Goal: Transaction & Acquisition: Purchase product/service

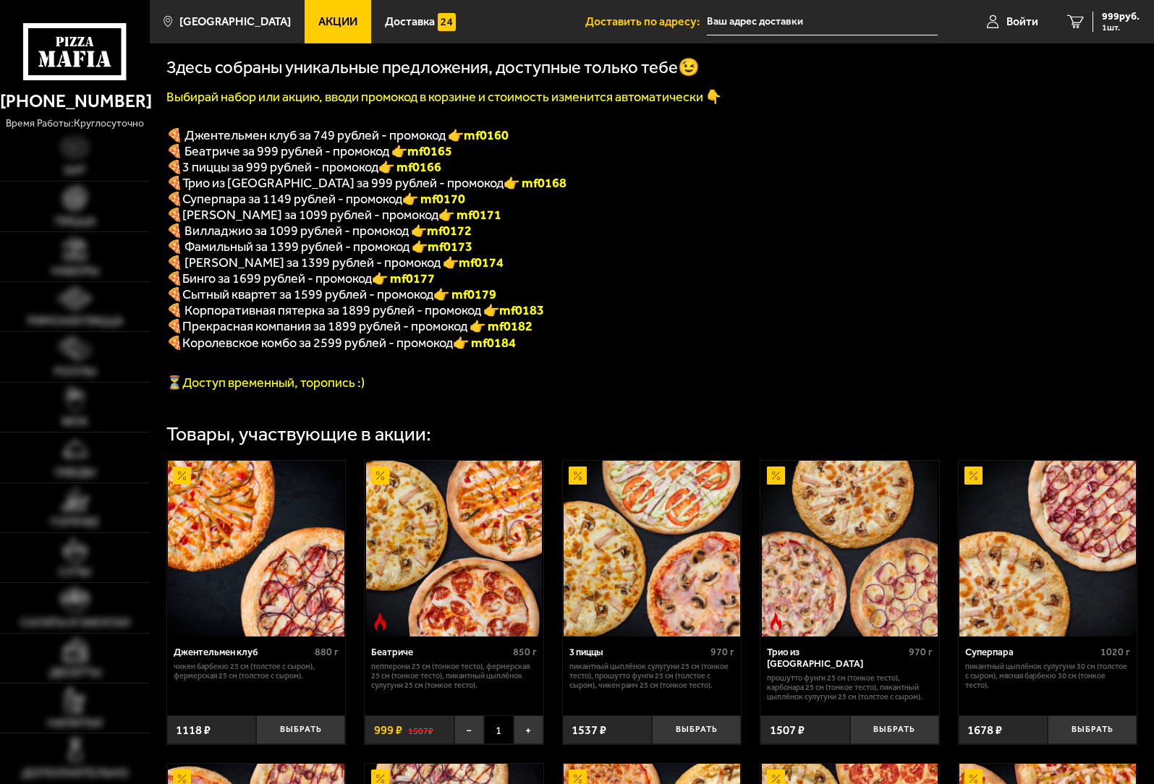
scroll to position [290, 0]
type input "[PERSON_NAME][STREET_ADDRESS]"
click at [788, 666] on div "Трио из [GEOGRAPHIC_DATA]" at bounding box center [835, 658] width 137 height 23
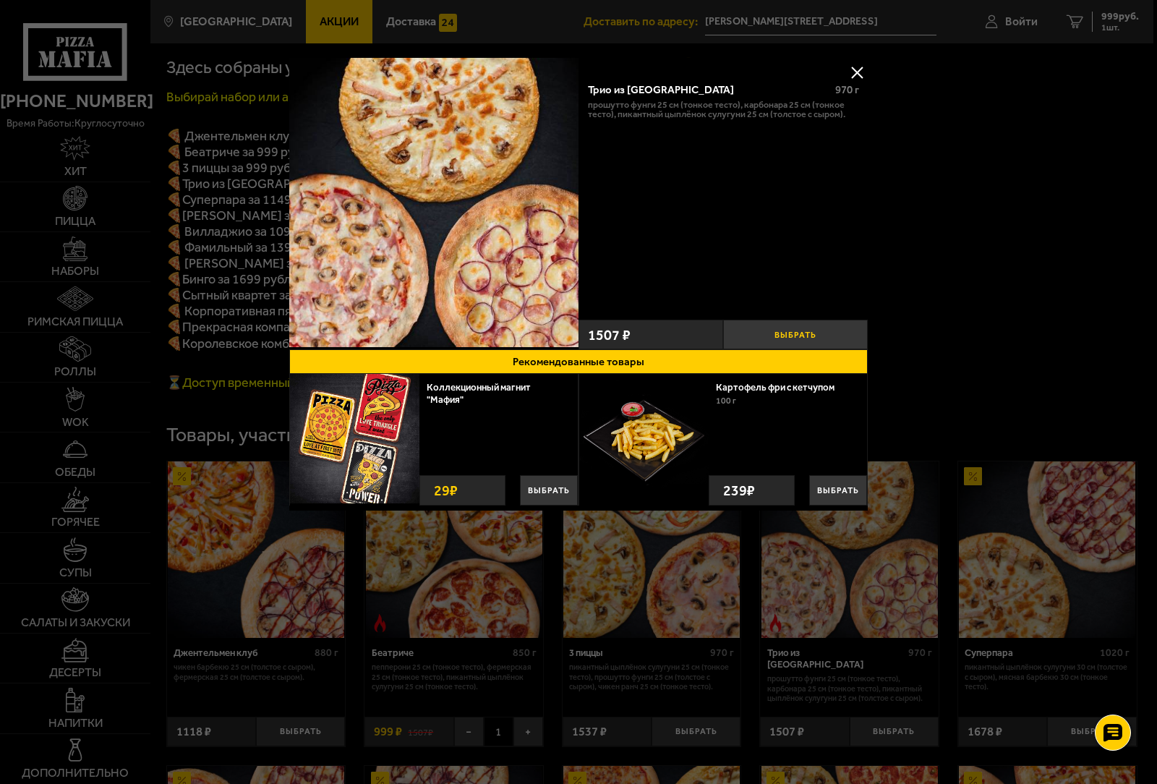
click at [816, 336] on button "Выбрать" at bounding box center [795, 335] width 145 height 30
click at [856, 69] on button at bounding box center [857, 72] width 22 height 22
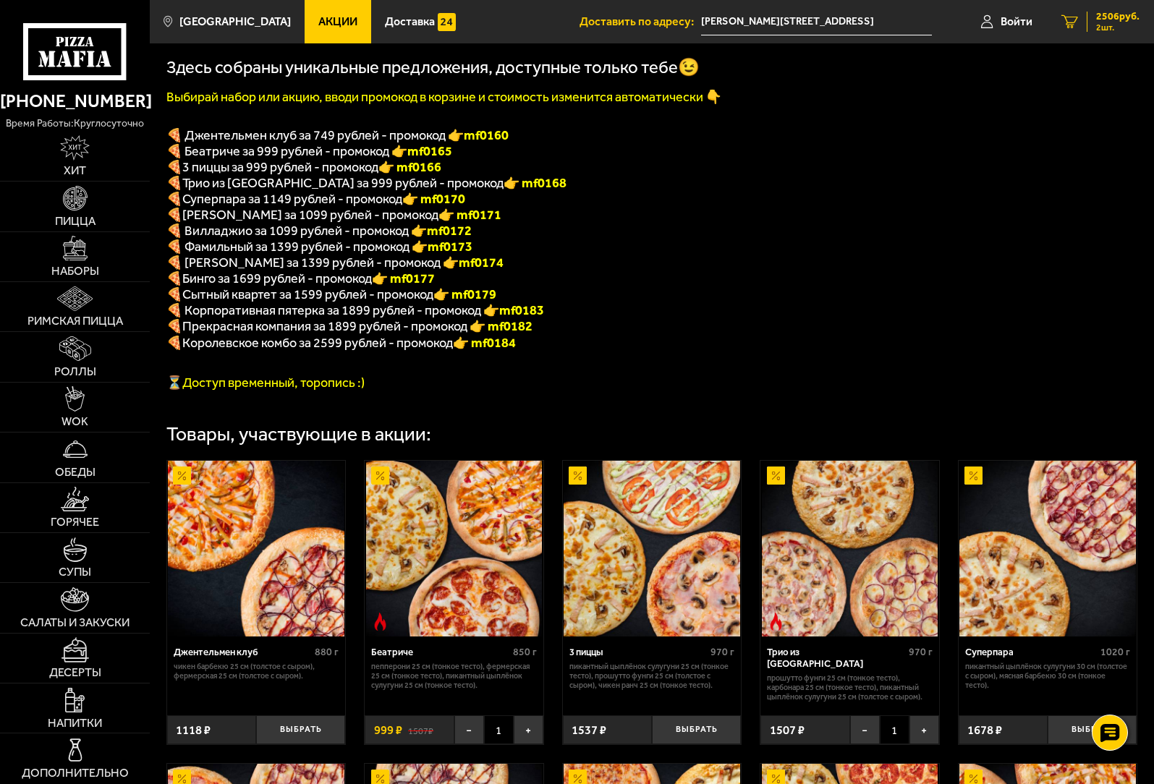
click at [1114, 20] on span "2506 руб." at bounding box center [1117, 17] width 43 height 10
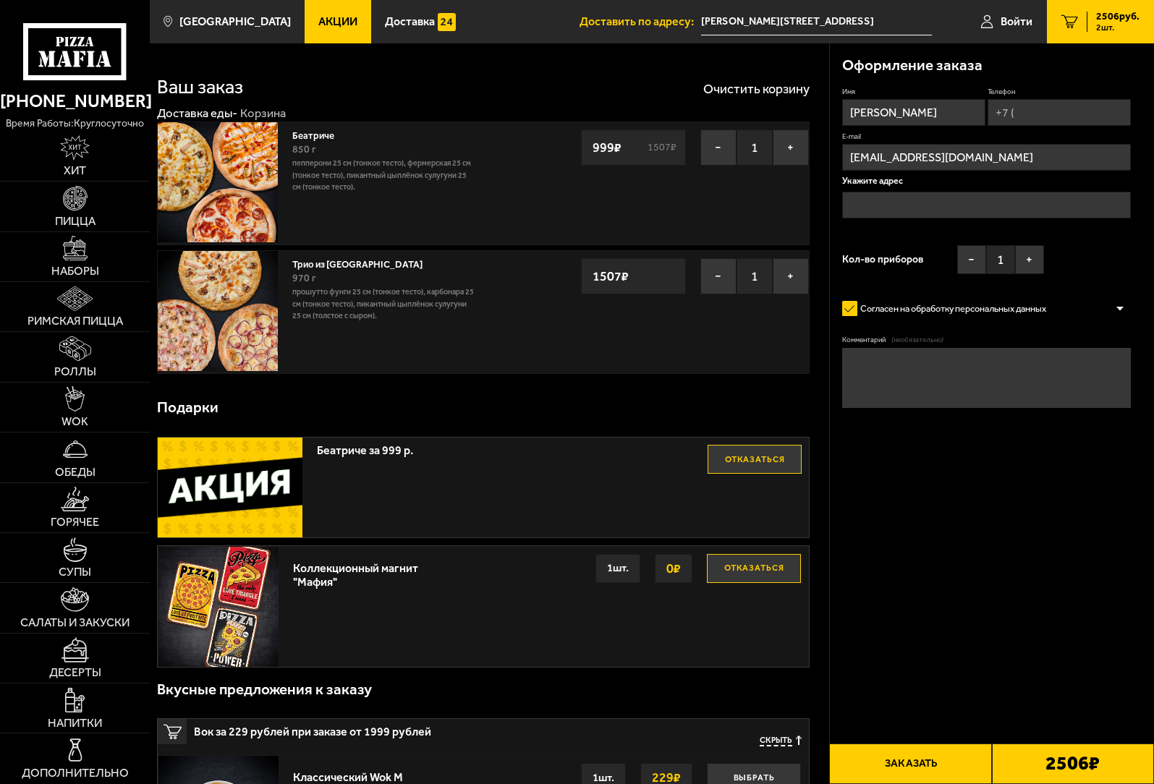
type input "[PERSON_NAME][STREET_ADDRESS]"
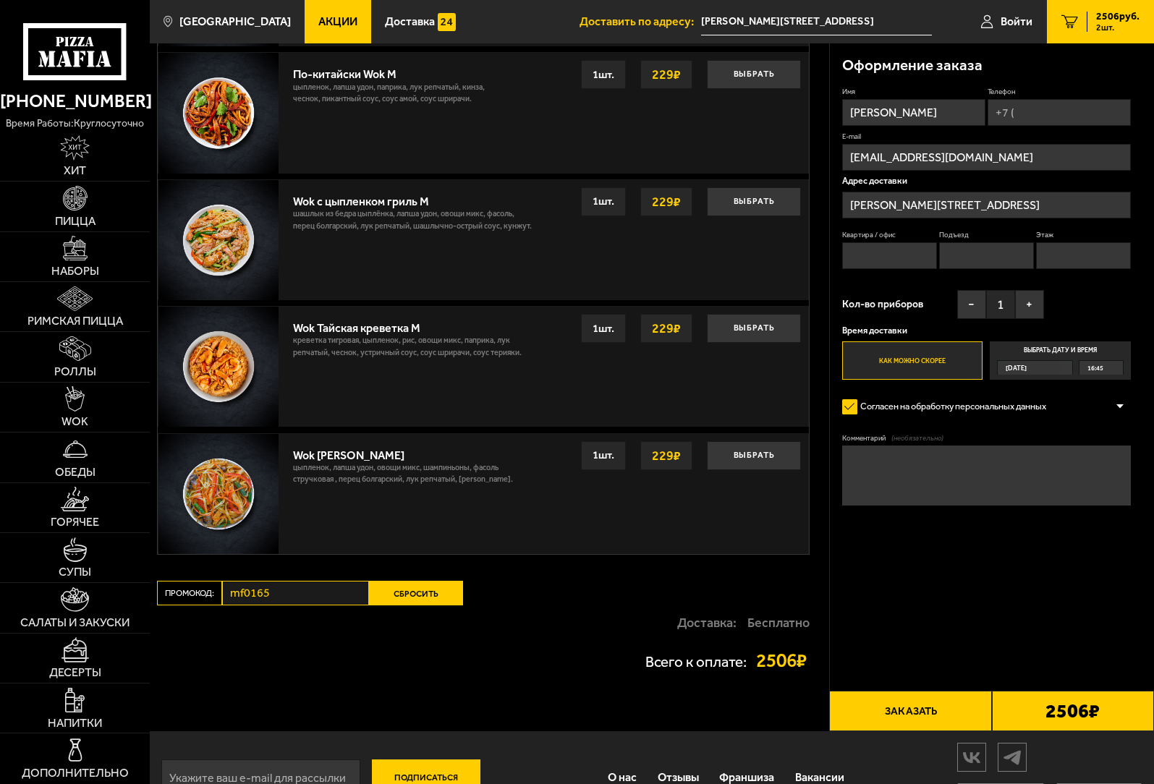
scroll to position [1002, 0]
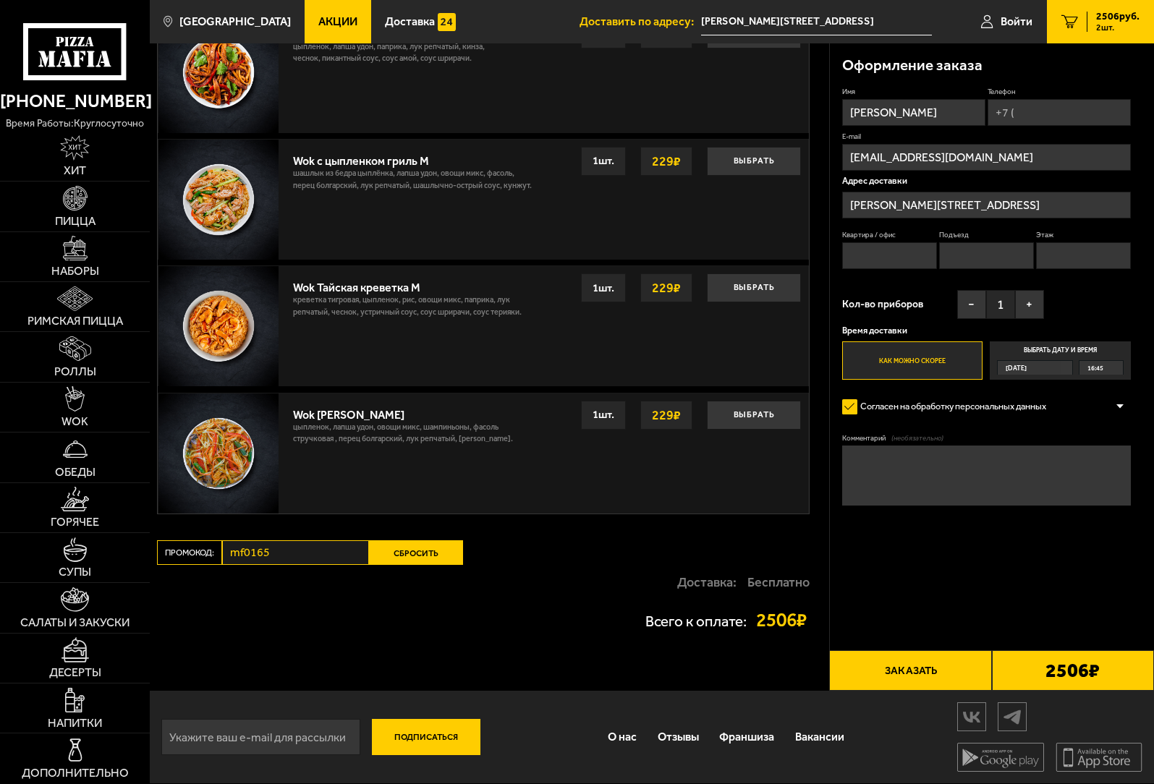
click at [428, 550] on button "Сбросить" at bounding box center [416, 552] width 94 height 25
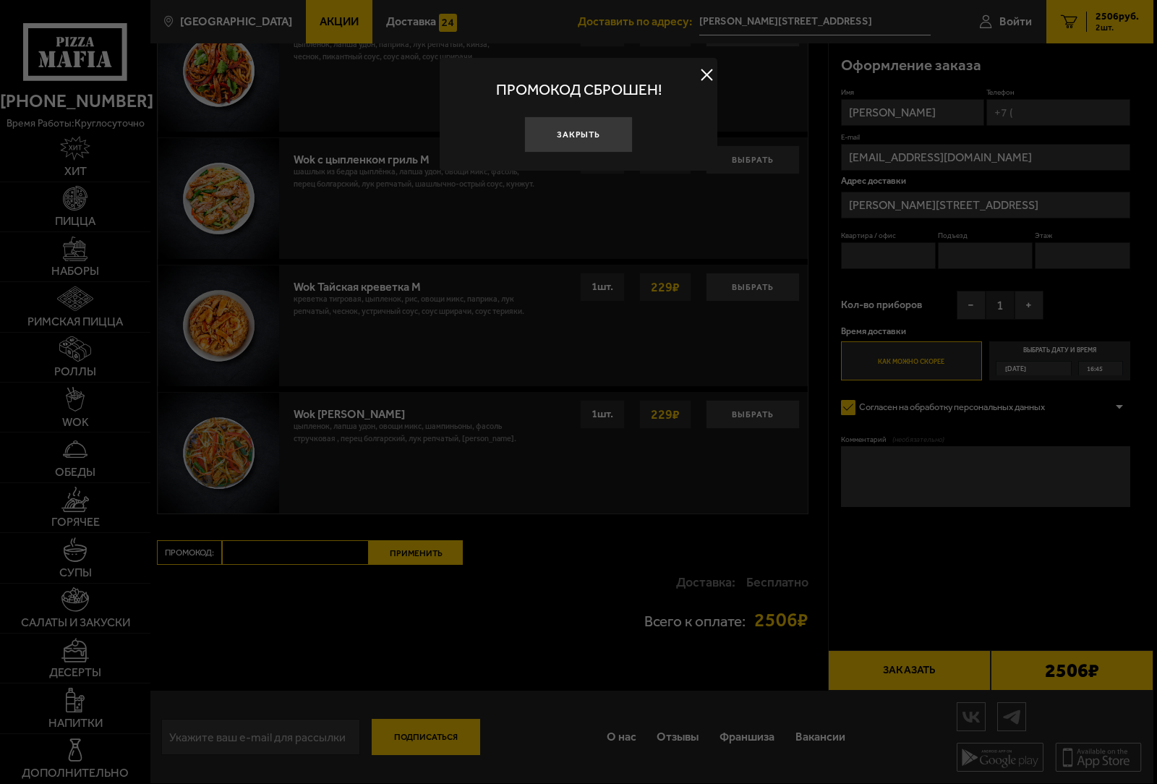
click at [277, 547] on div at bounding box center [578, 392] width 1157 height 784
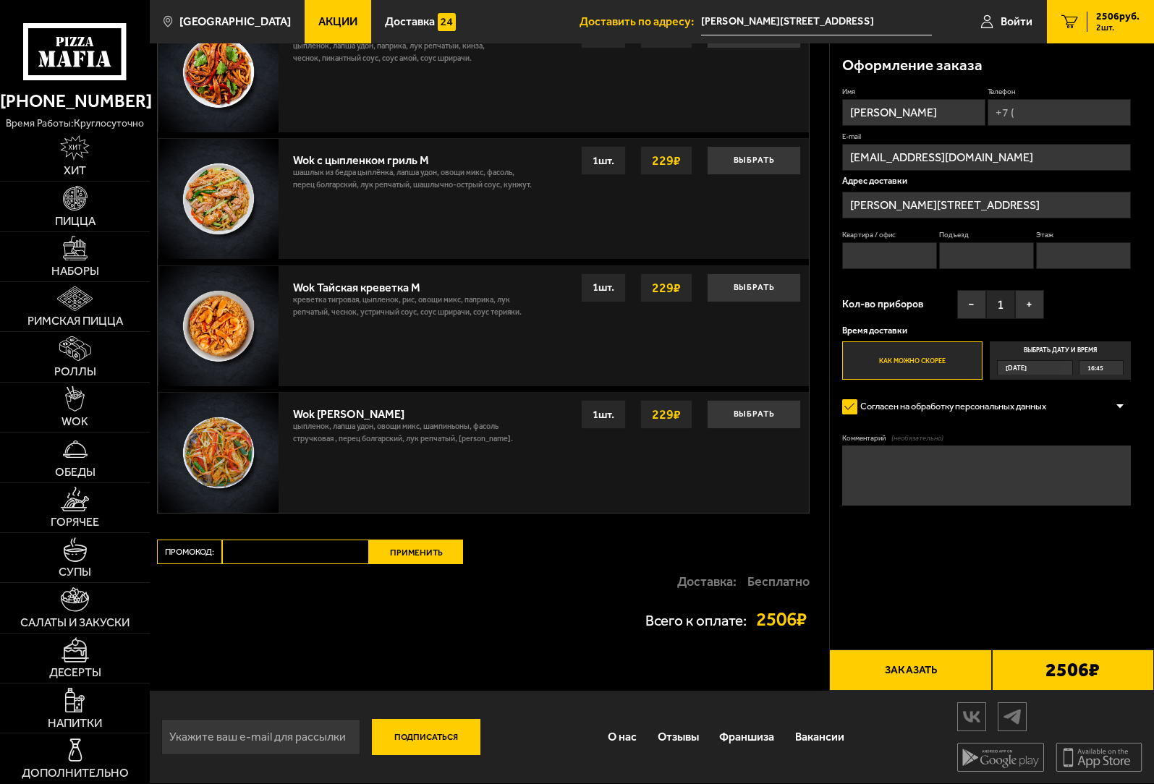
click at [280, 553] on input "Промокод:" at bounding box center [295, 552] width 147 height 25
type input "mf0168"
click at [411, 558] on button "Применить" at bounding box center [416, 552] width 94 height 25
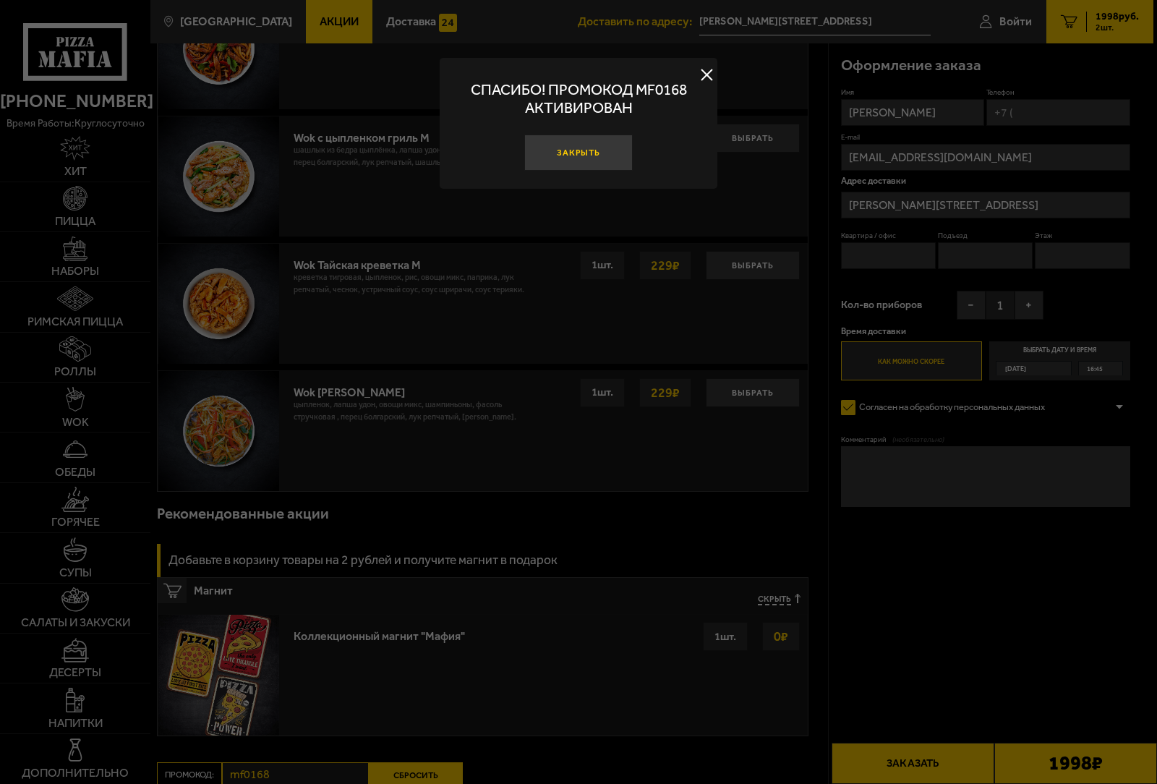
click at [584, 160] on button "Закрыть" at bounding box center [578, 153] width 108 height 36
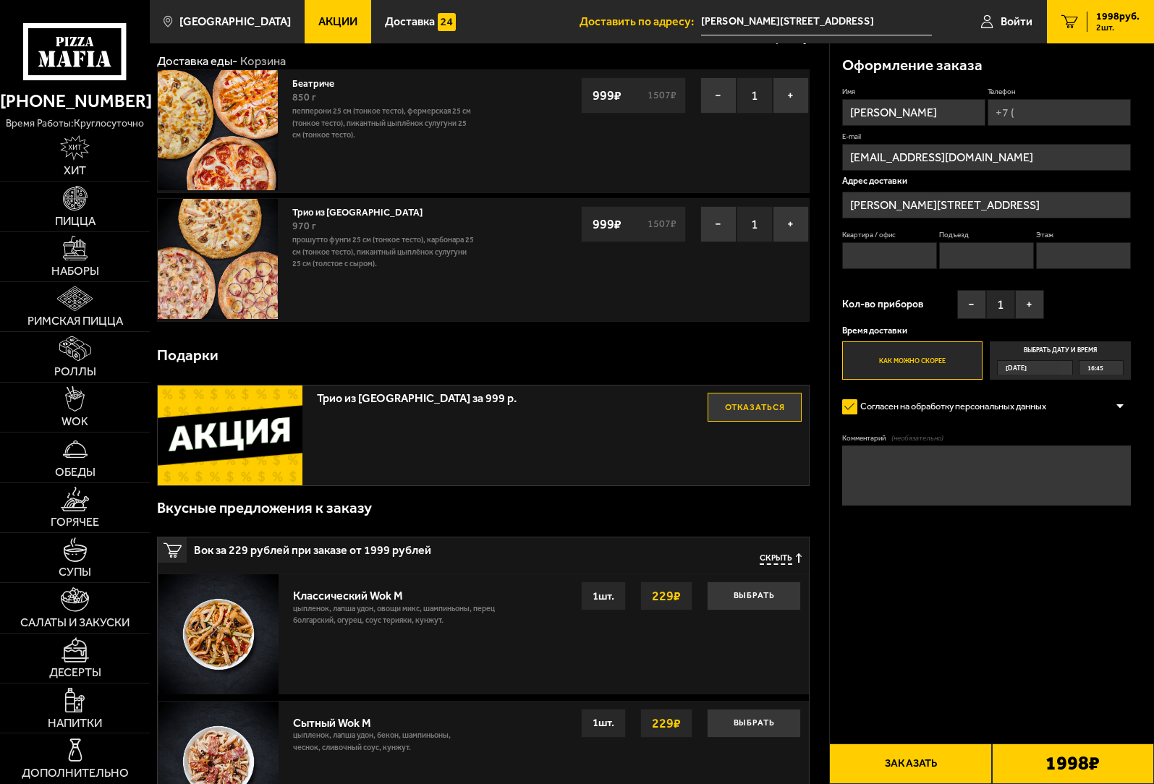
scroll to position [0, 0]
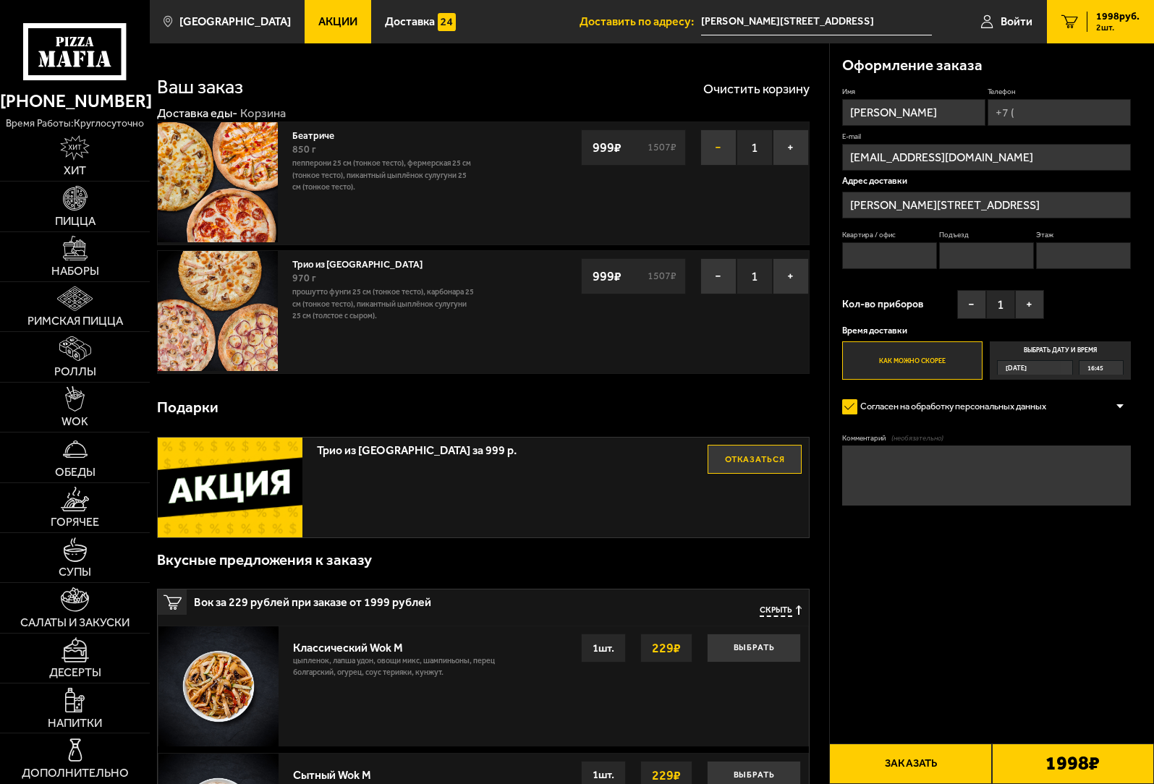
click at [720, 139] on button "−" at bounding box center [718, 147] width 36 height 36
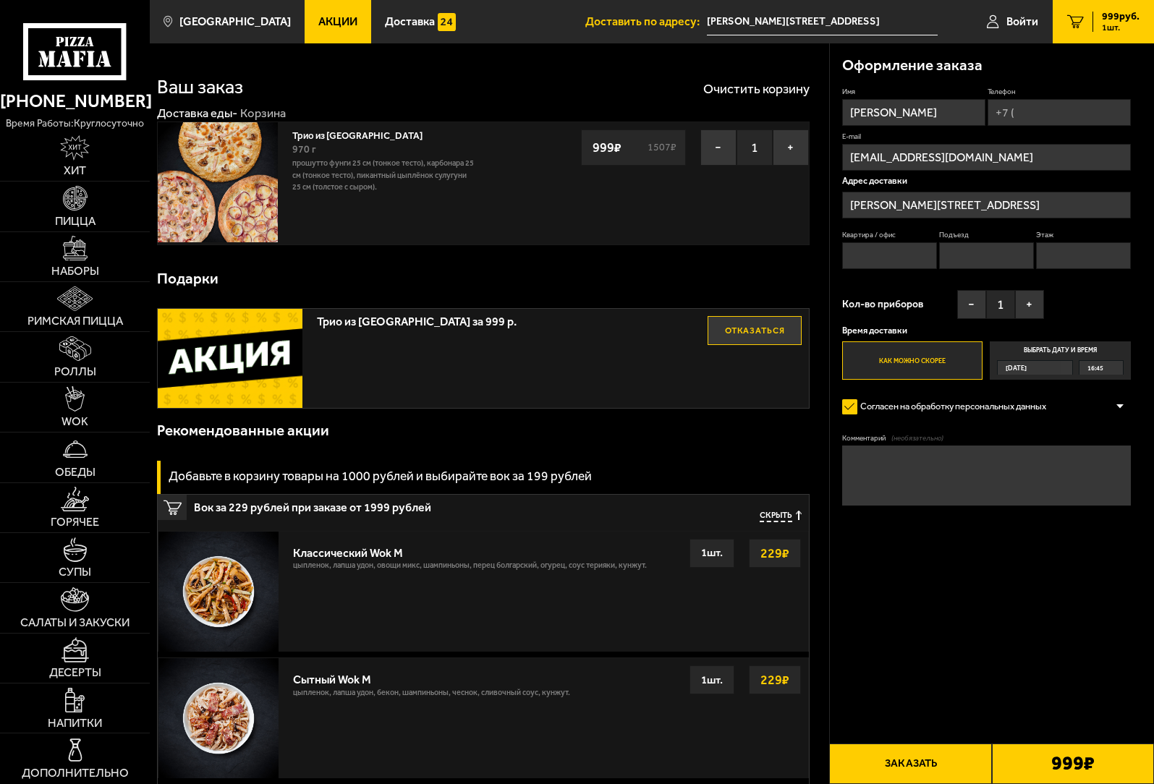
click at [1004, 114] on input "Телефон" at bounding box center [1058, 112] width 143 height 27
type input "+7 (911) 267-20-40"
type input "28"
type input "2"
type input "3"
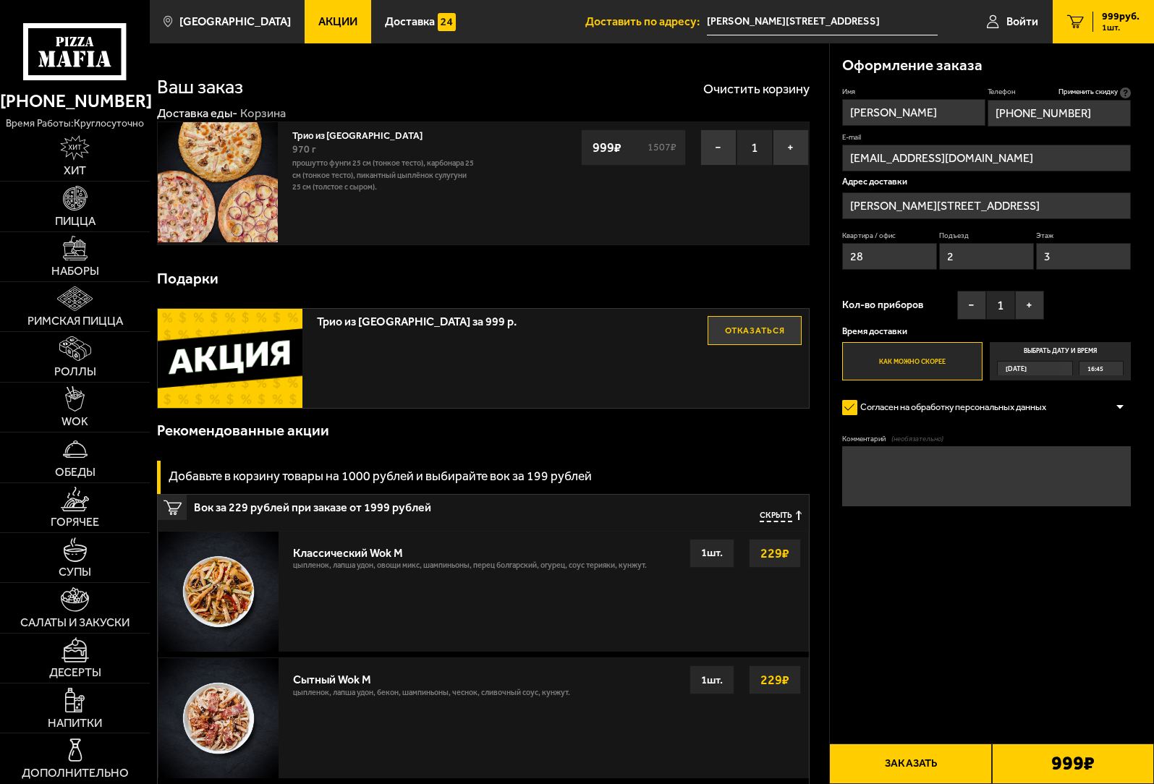
type input "+7 (911) 267-20-40"
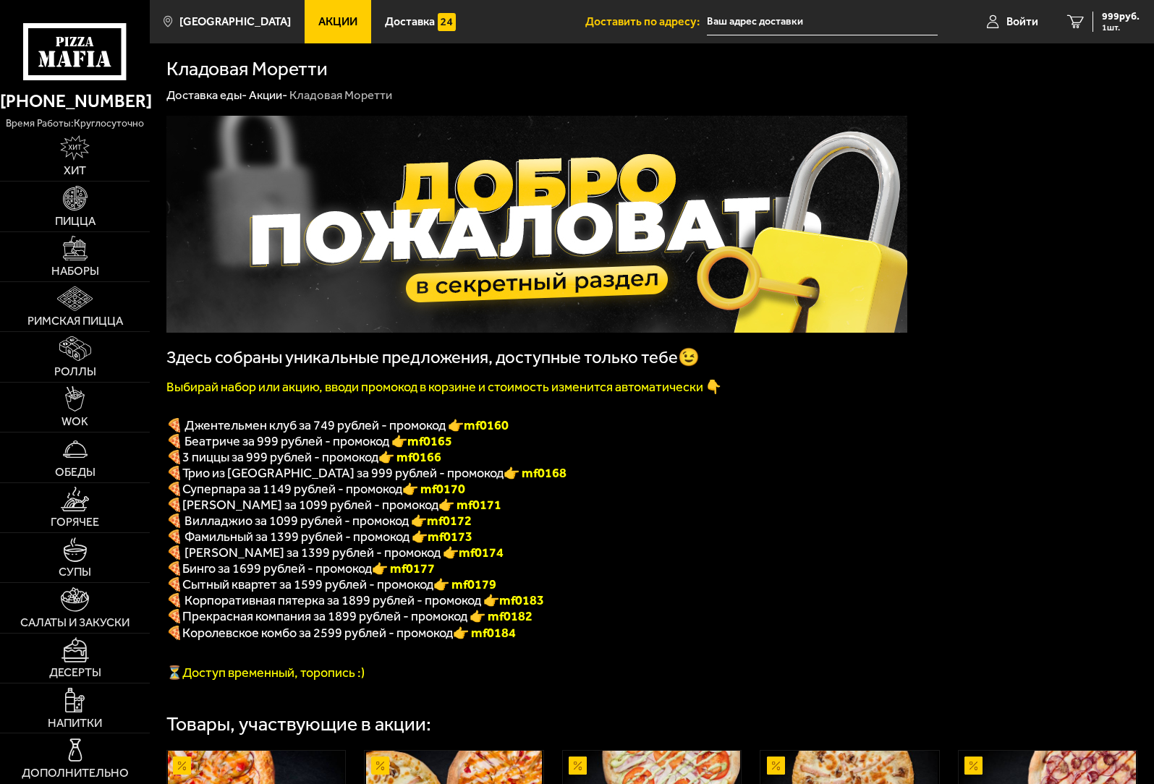
type input "[PERSON_NAME][STREET_ADDRESS]"
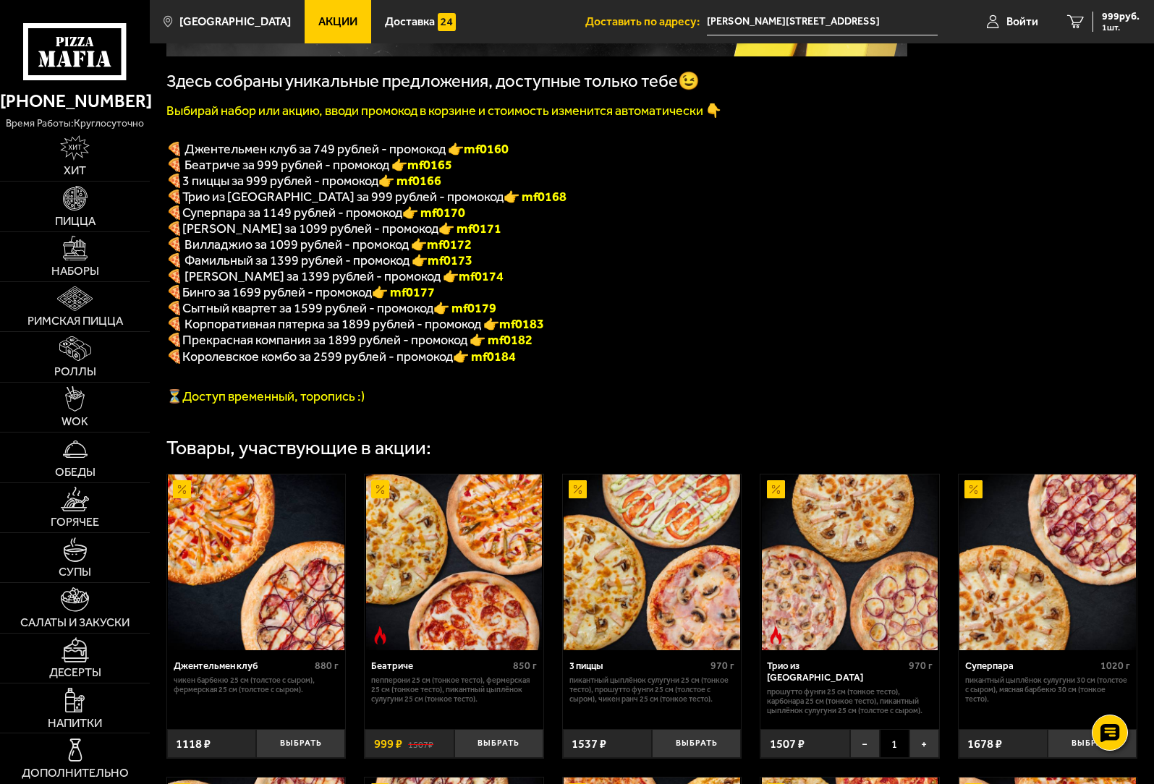
scroll to position [362, 0]
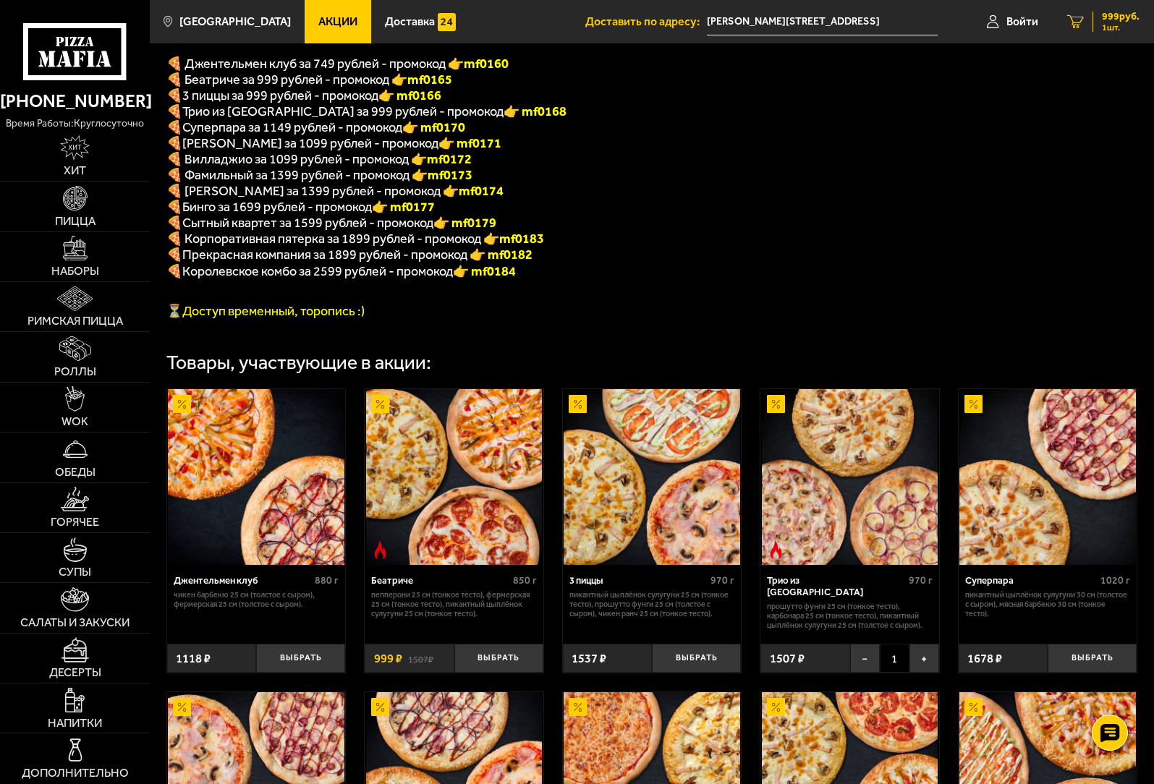
click at [1109, 22] on span "999 руб." at bounding box center [1120, 17] width 38 height 10
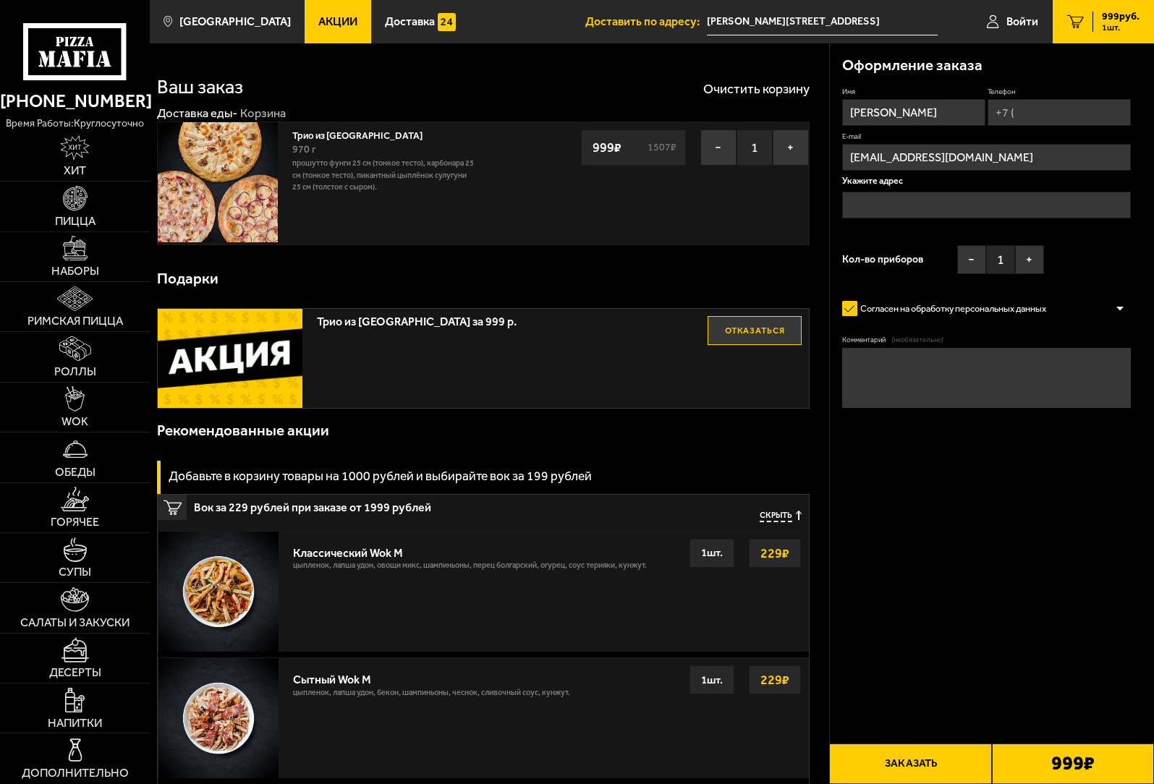
type input "[PERSON_NAME][STREET_ADDRESS]"
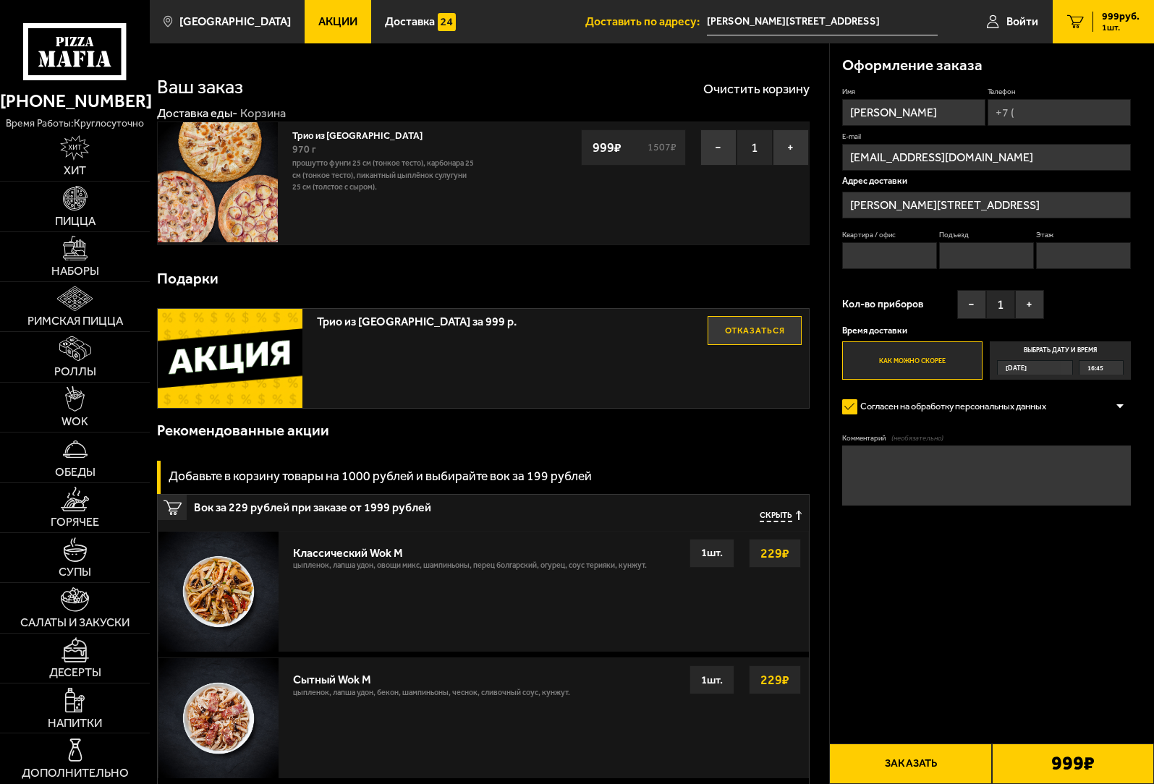
click at [1019, 116] on input "Телефон" at bounding box center [1058, 112] width 143 height 27
type input "+7 (911) 267-20-40"
type input "28"
type input "2"
type input "3"
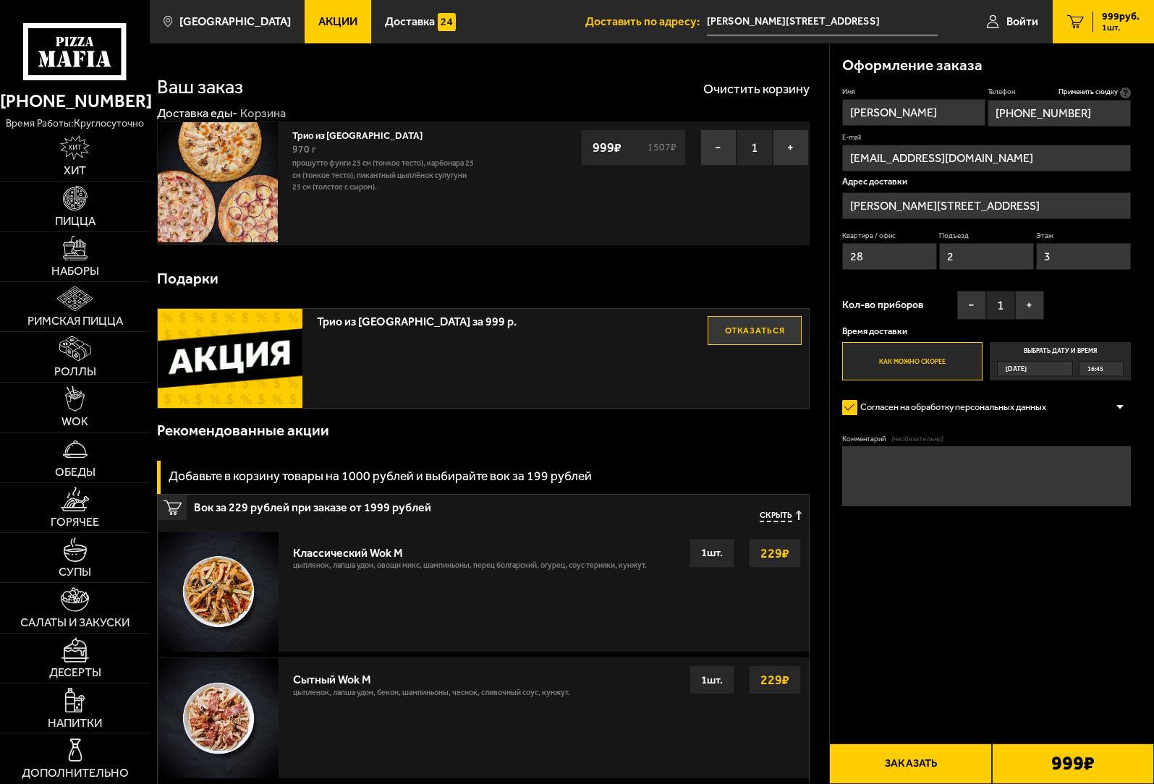
type input "+7 (911) 267-20-40"
click at [924, 767] on button "Заказать" at bounding box center [910, 763] width 162 height 41
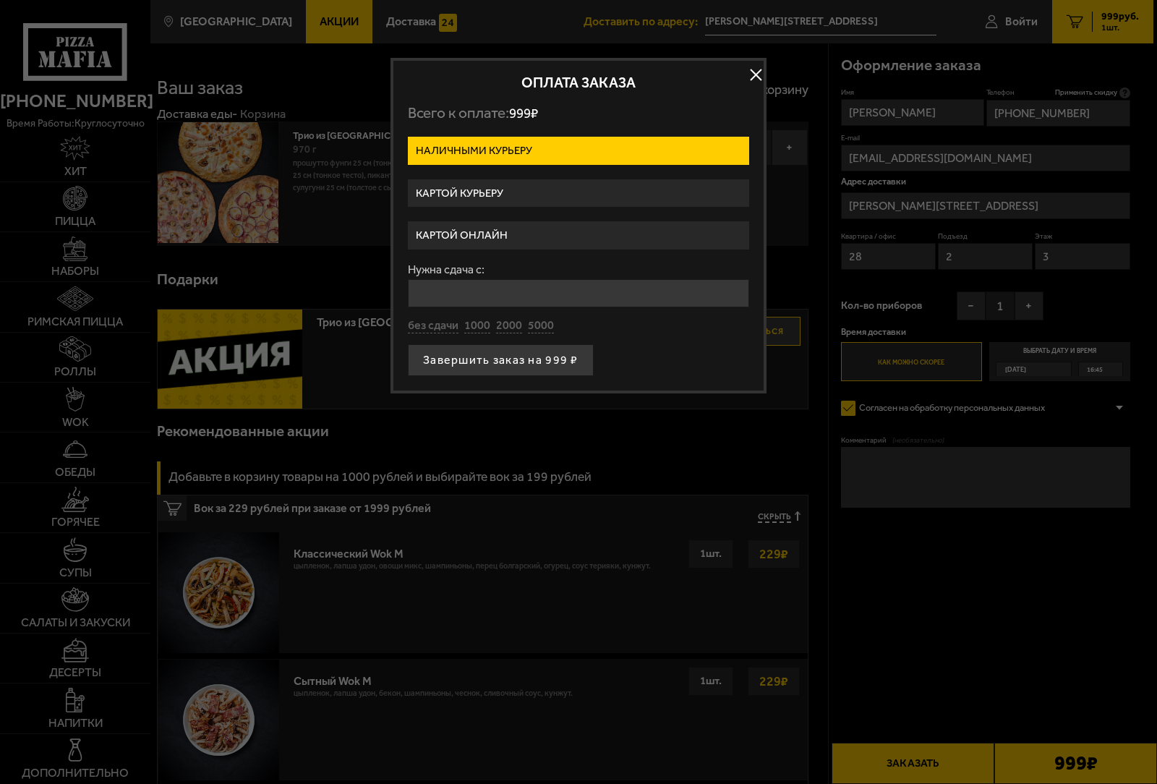
click at [458, 236] on label "Картой онлайн" at bounding box center [578, 235] width 341 height 28
click at [0, 0] on input "Картой онлайн" at bounding box center [0, 0] width 0 height 0
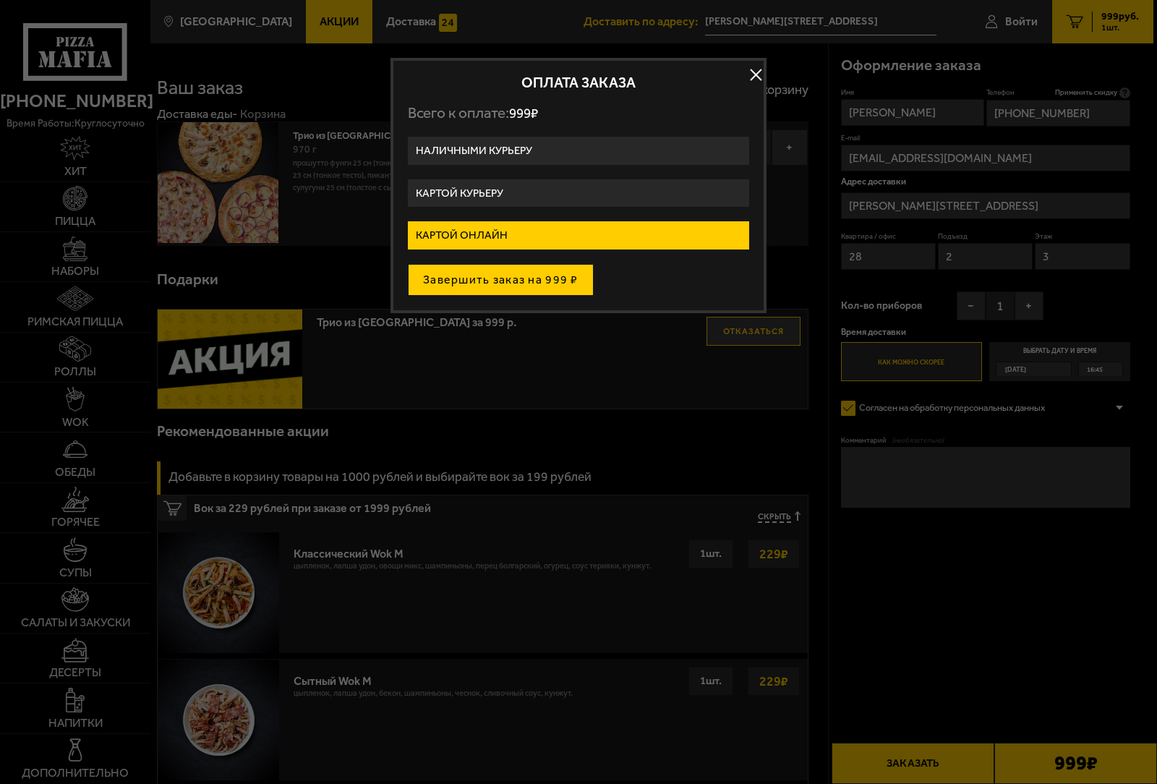
click at [519, 282] on button "Завершить заказ на 999 ₽" at bounding box center [501, 280] width 186 height 32
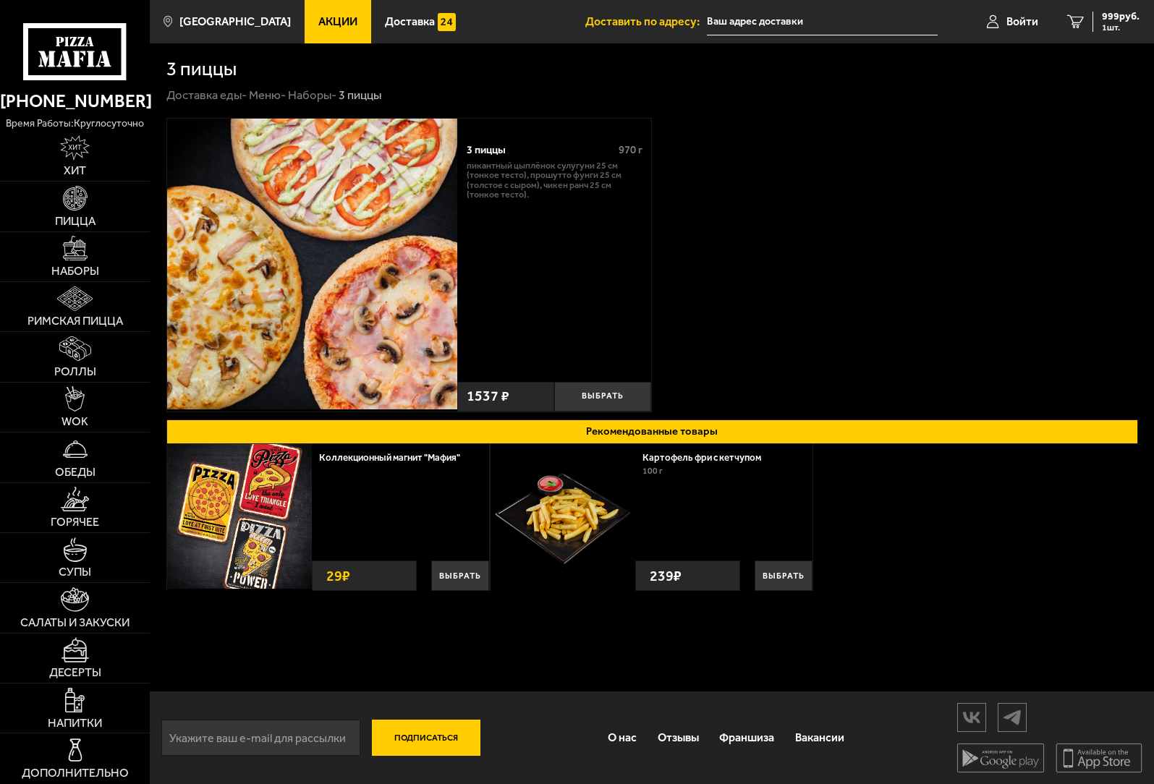
type input "[PERSON_NAME][STREET_ADDRESS]"
click at [1118, 22] on span "999 руб." at bounding box center [1120, 17] width 38 height 10
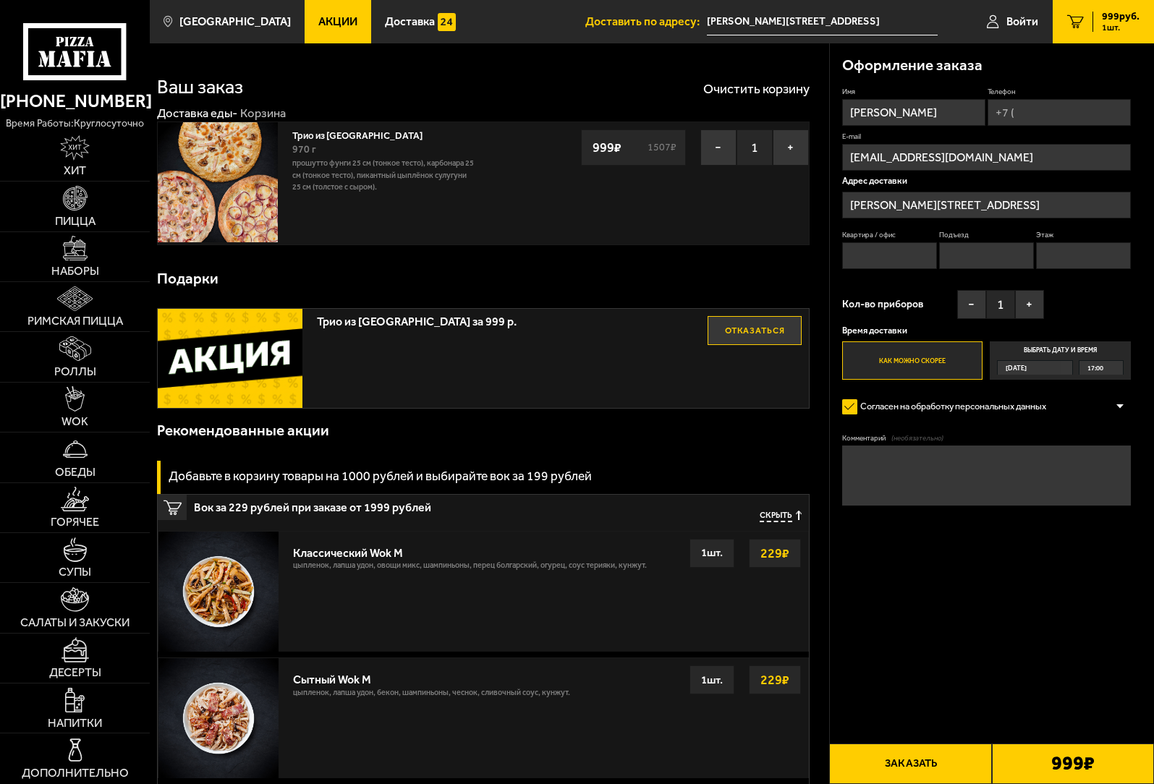
click at [203, 176] on img at bounding box center [218, 182] width 120 height 120
click at [932, 765] on button "Заказать" at bounding box center [910, 763] width 162 height 41
click at [1075, 766] on b "999 ₽" at bounding box center [1072, 764] width 43 height 20
click at [242, 174] on img at bounding box center [218, 182] width 120 height 120
click at [316, 137] on link "Трио из [GEOGRAPHIC_DATA]" at bounding box center [363, 134] width 142 height 14
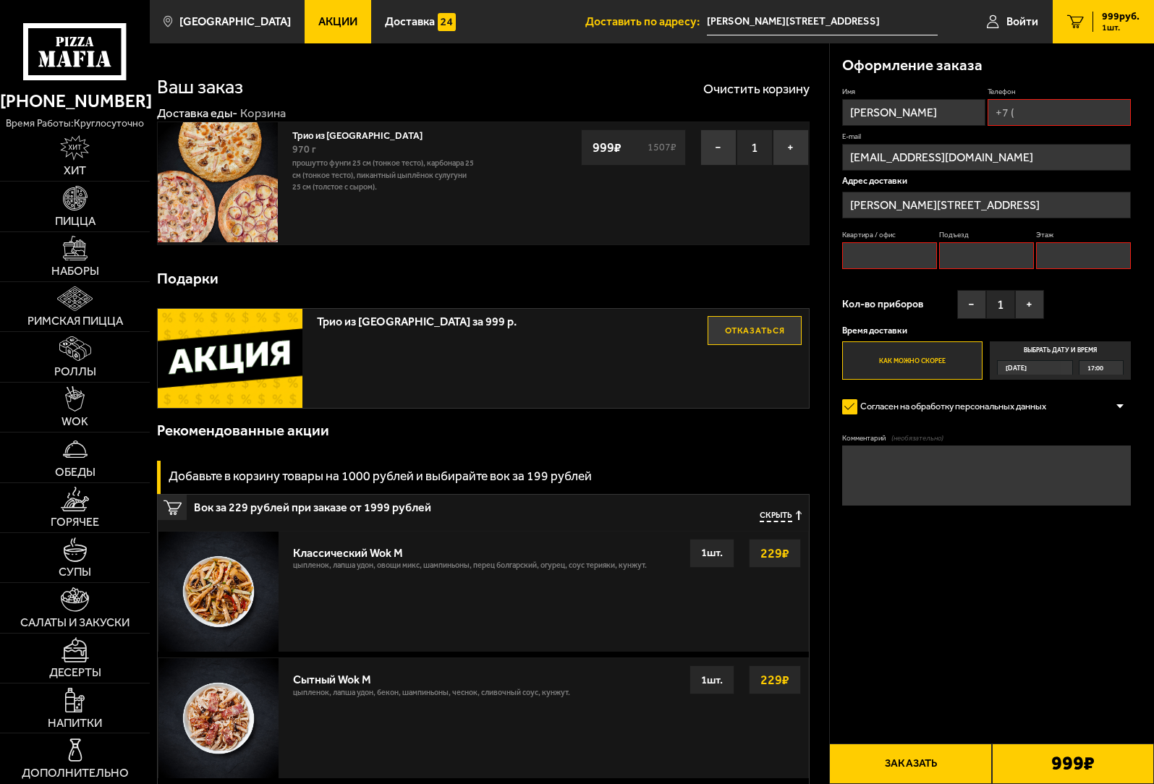
click at [1028, 118] on input "Телефон" at bounding box center [1058, 112] width 143 height 27
type input "[PHONE_NUMBER]"
type input "28"
type input "2"
type input "3"
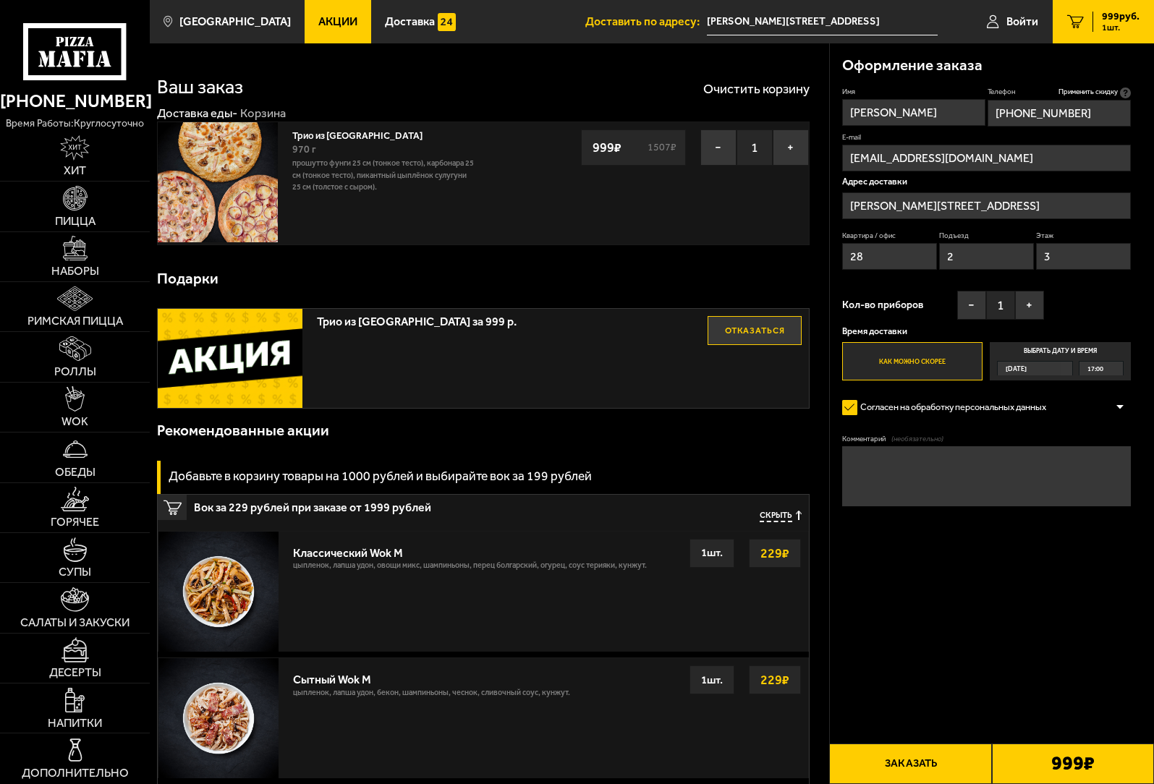
type input "+7 (911) 267-20-40"
click at [297, 127] on link "Трио из Рио" at bounding box center [363, 134] width 142 height 14
click at [320, 18] on span "Акции" at bounding box center [337, 22] width 39 height 12
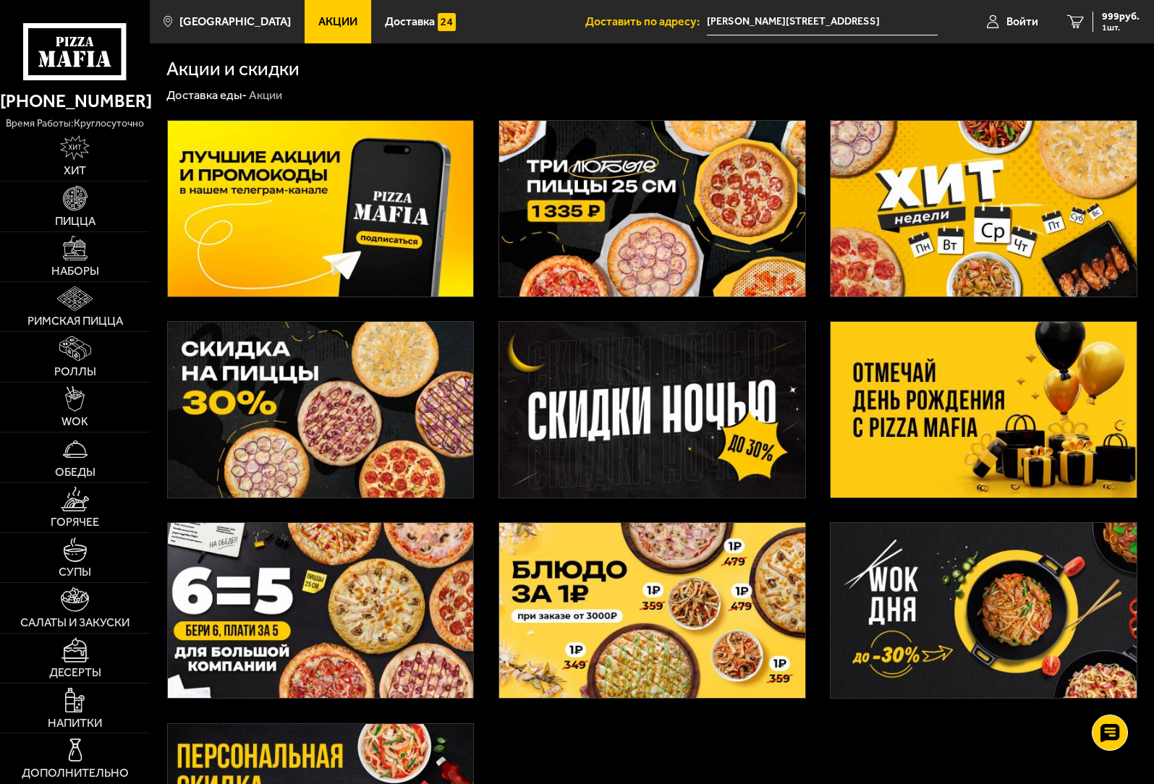
click at [297, 410] on img at bounding box center [321, 410] width 306 height 176
click at [1117, 14] on span "999 руб." at bounding box center [1120, 17] width 38 height 10
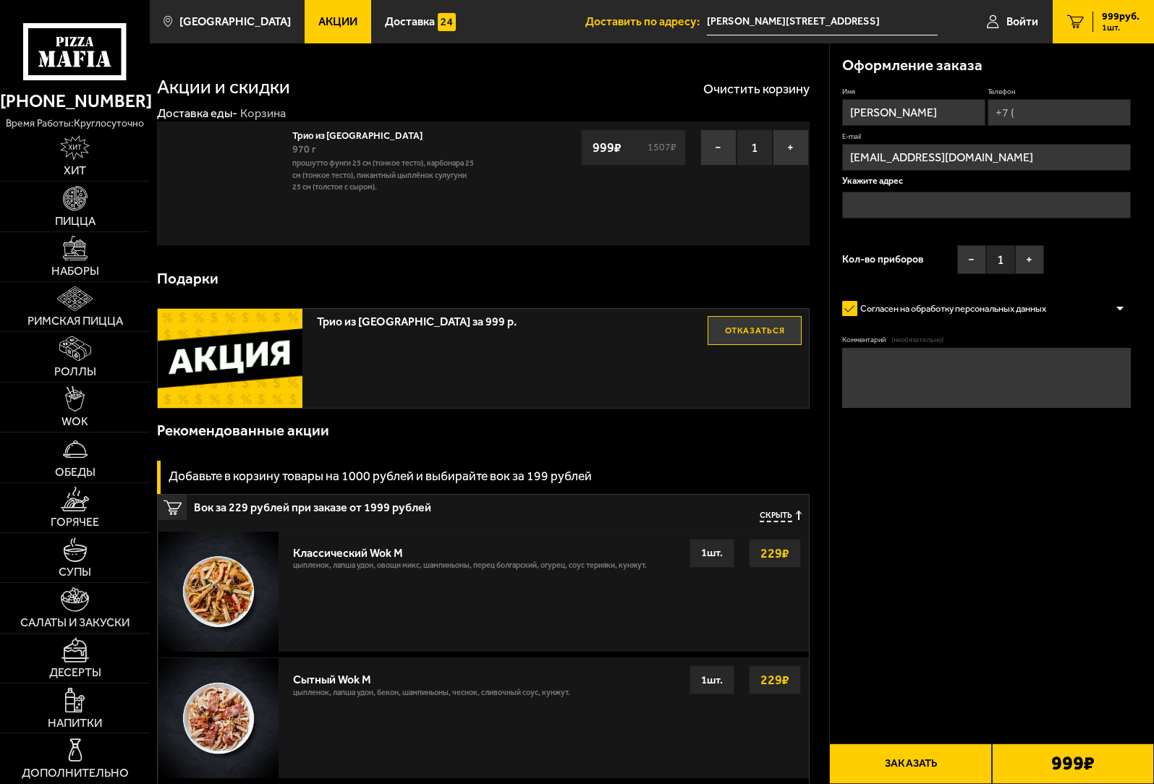
type input "[PERSON_NAME][STREET_ADDRESS]"
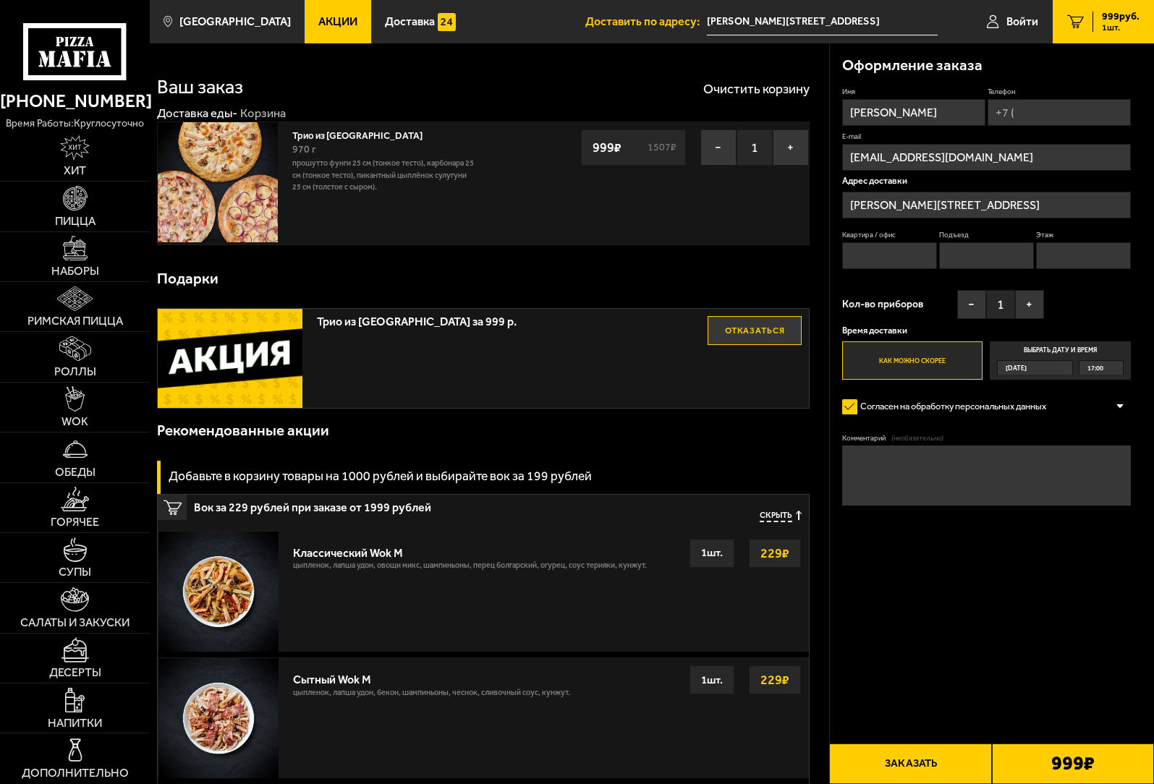
click at [1027, 117] on input "Телефон" at bounding box center [1058, 112] width 143 height 27
type input "+7 (911) 267-20-40"
type input "28"
type input "2"
type input "3"
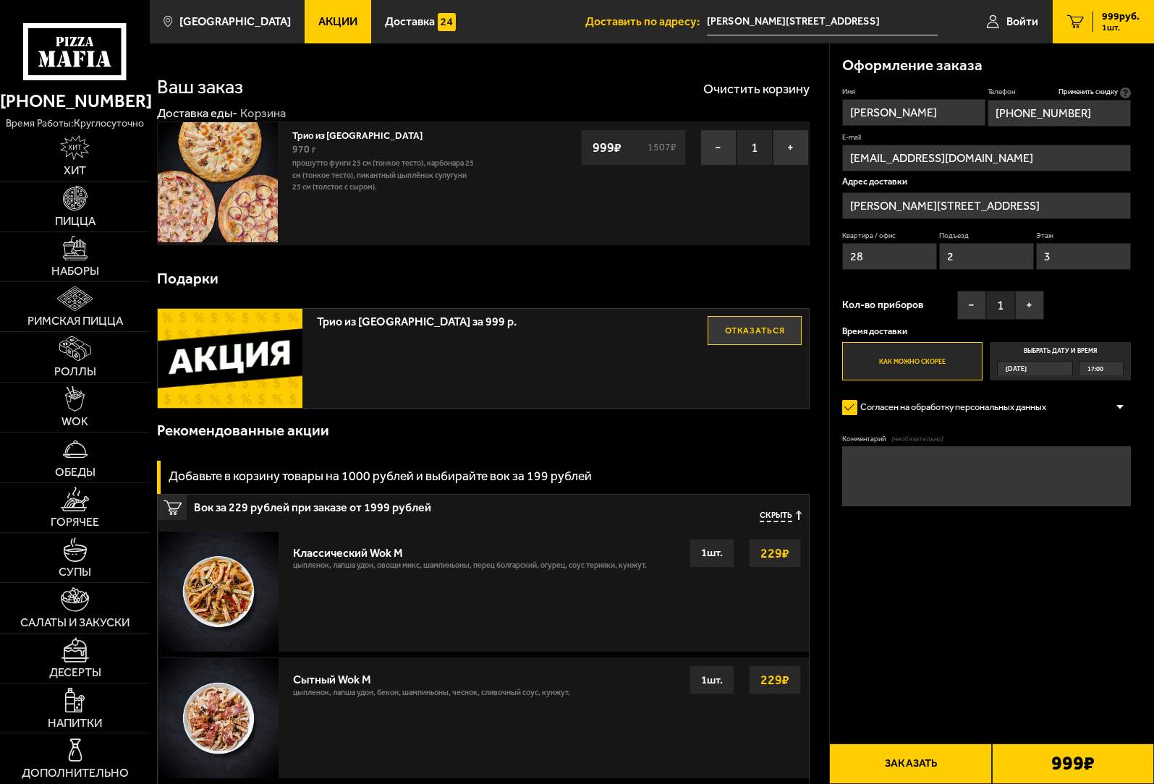
type input "+7 (911) 267-20-40"
click at [924, 770] on button "Заказать" at bounding box center [910, 763] width 162 height 41
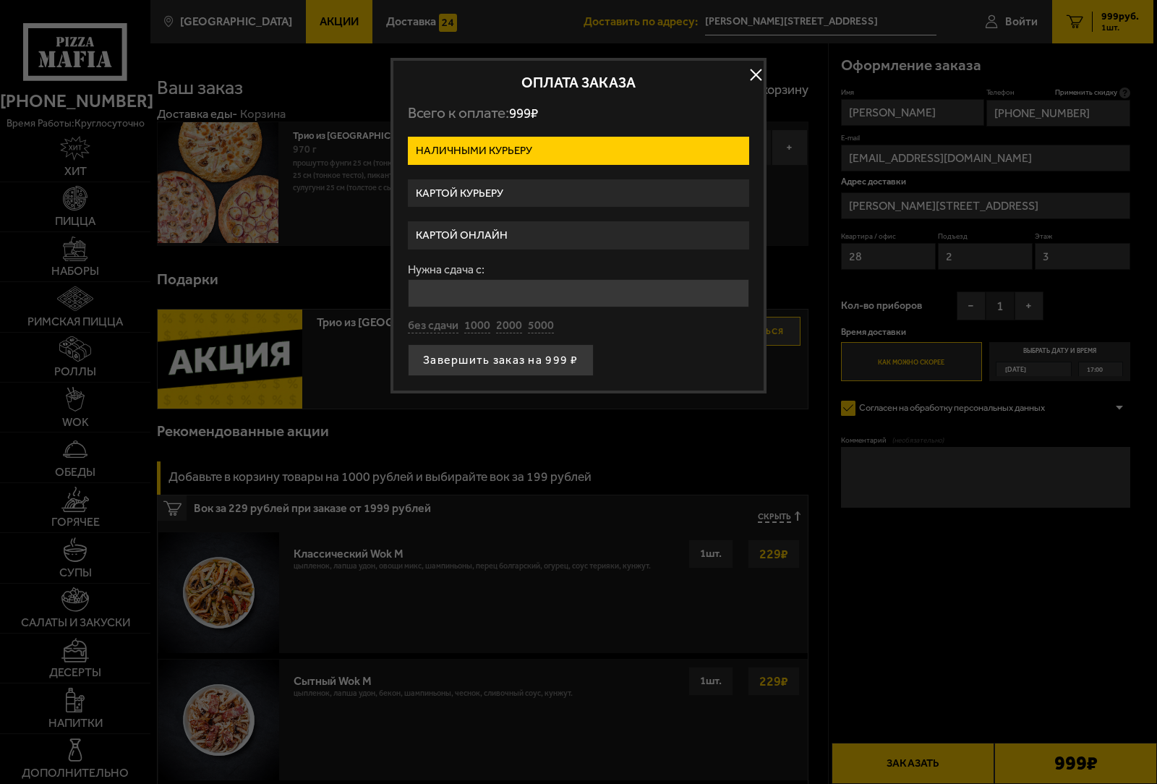
click at [754, 72] on button "button" at bounding box center [756, 75] width 22 height 22
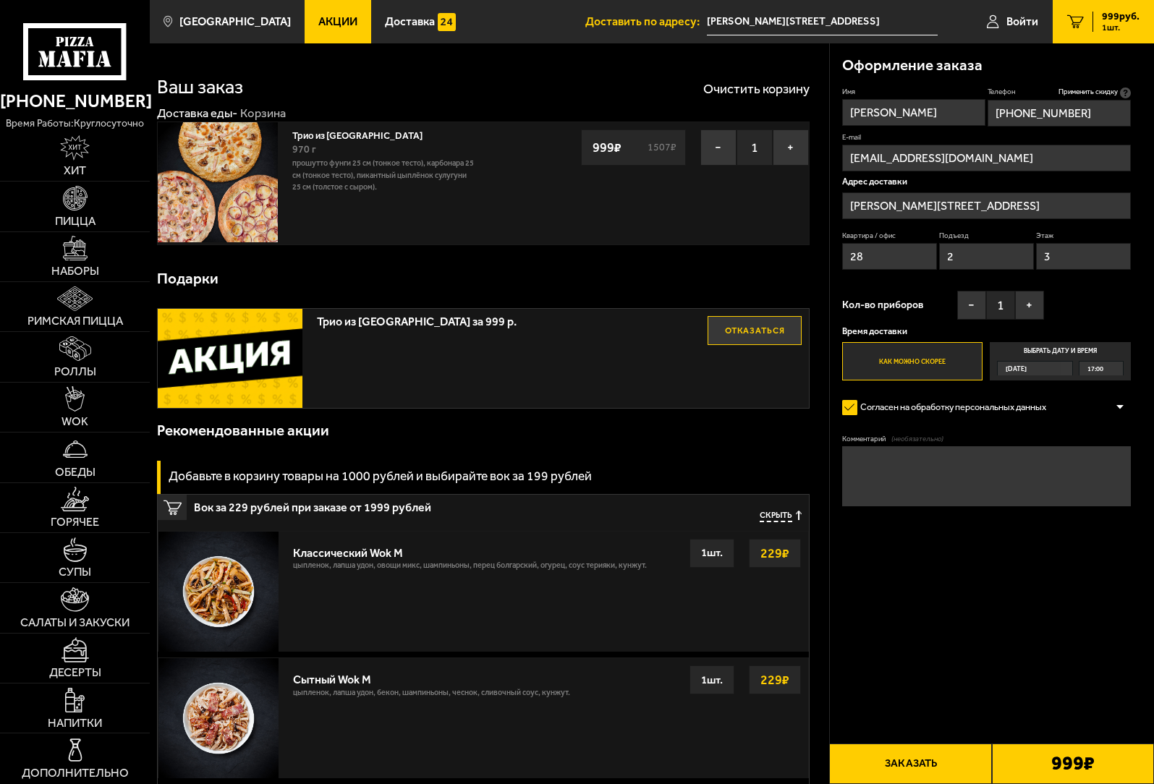
click at [260, 153] on img at bounding box center [218, 182] width 120 height 120
click at [396, 21] on span "Доставка" at bounding box center [410, 22] width 50 height 12
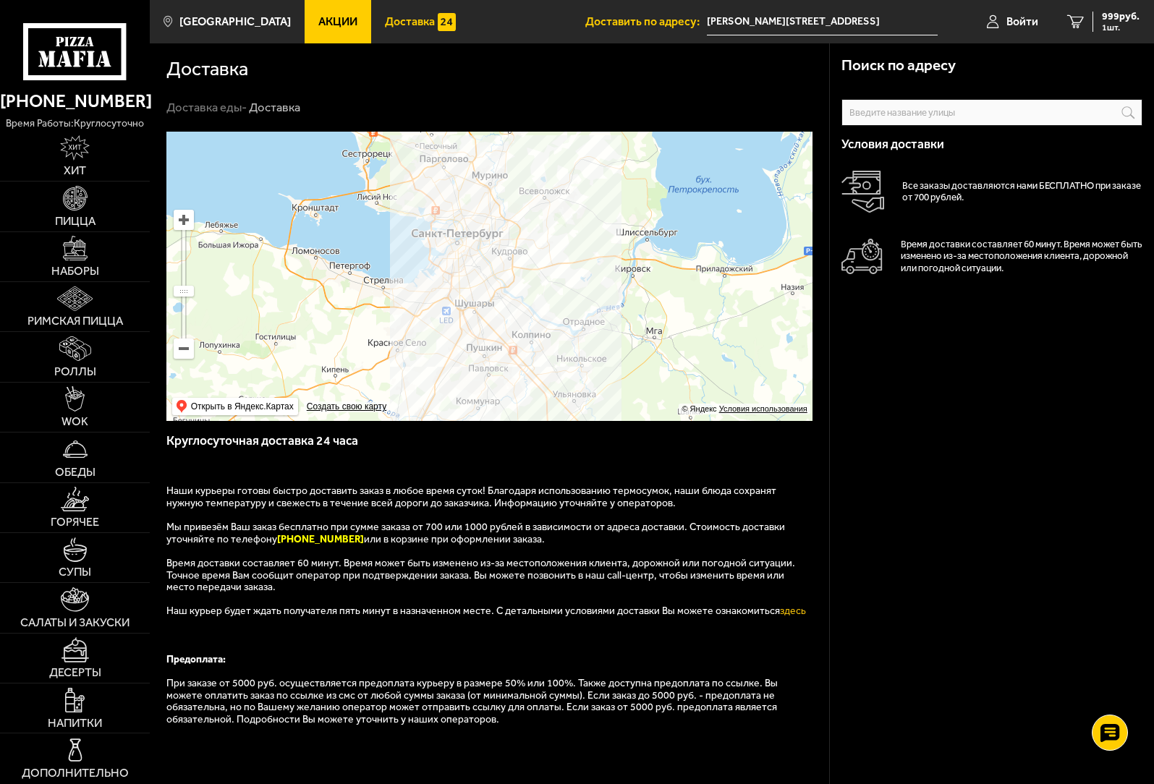
click at [320, 17] on span "Акции" at bounding box center [337, 22] width 39 height 12
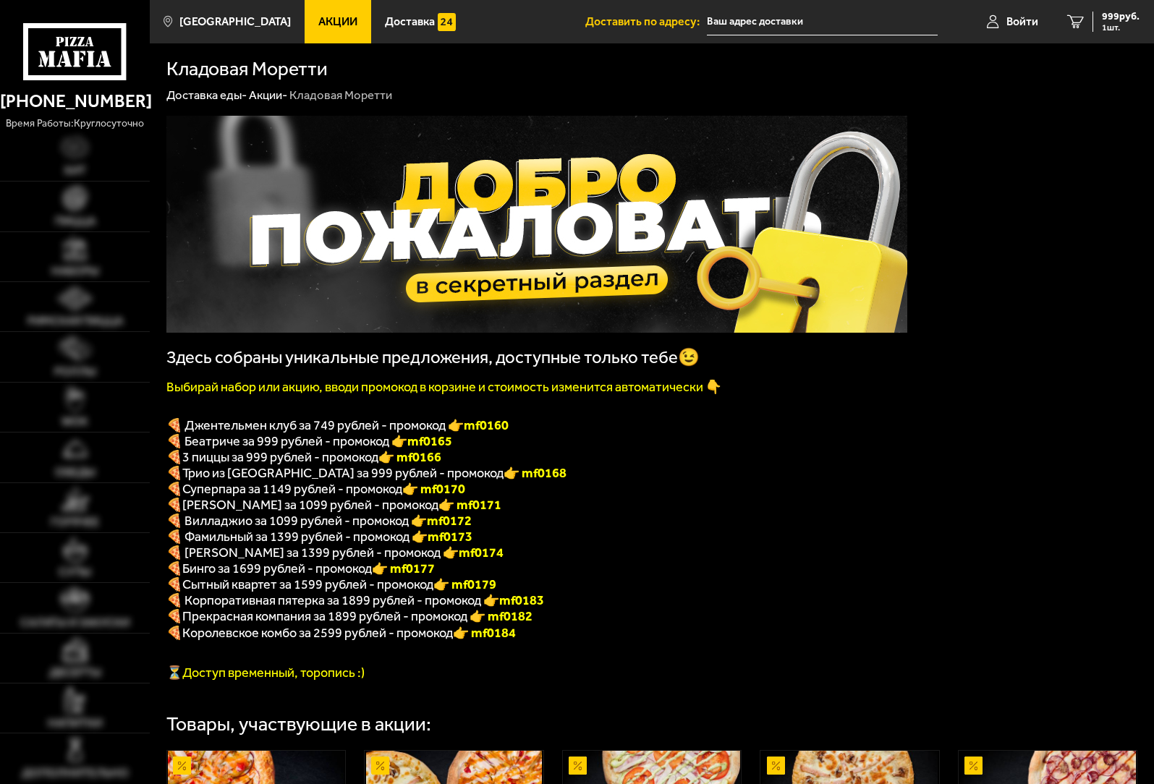
type input "[PERSON_NAME][STREET_ADDRESS]"
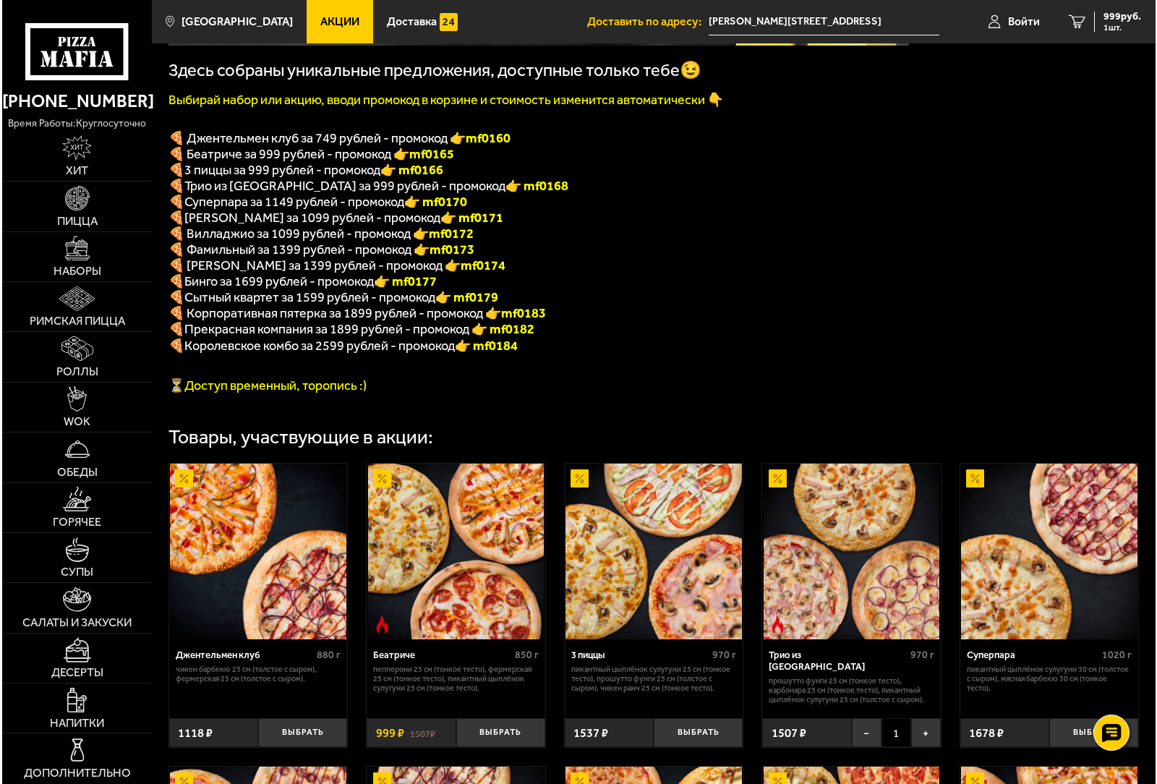
scroll to position [289, 0]
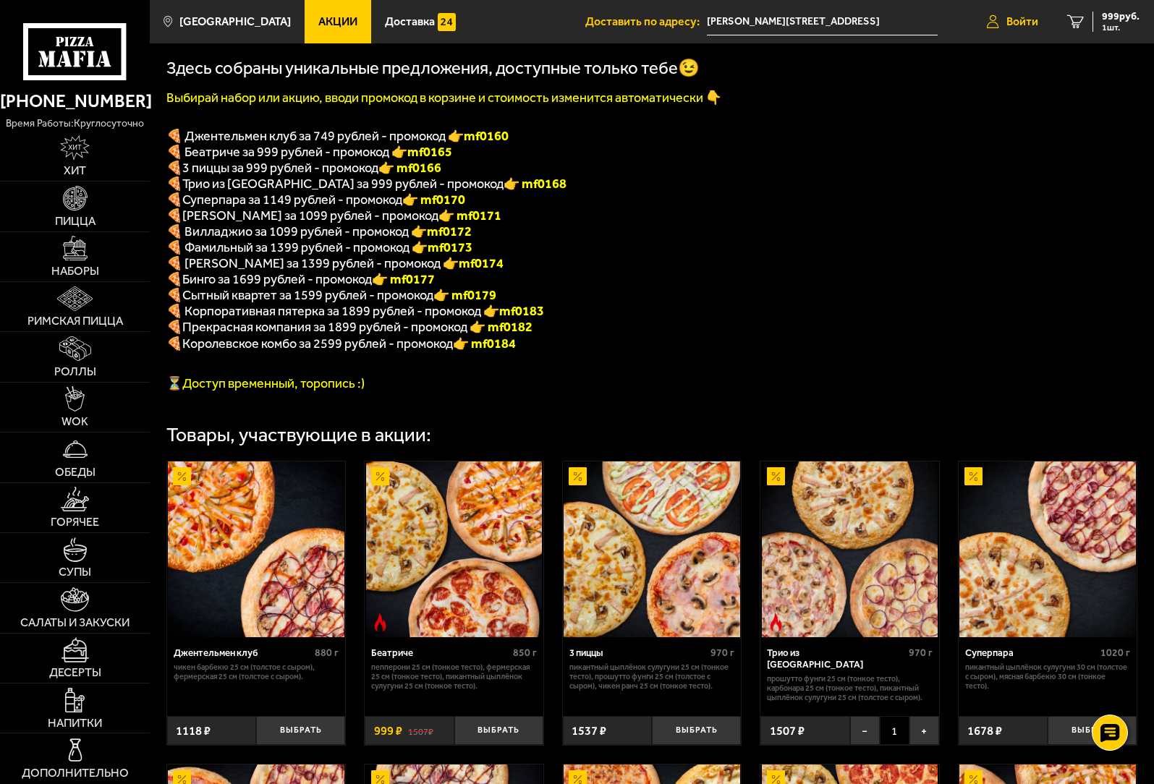
click at [1010, 21] on span "Войти" at bounding box center [1022, 22] width 32 height 12
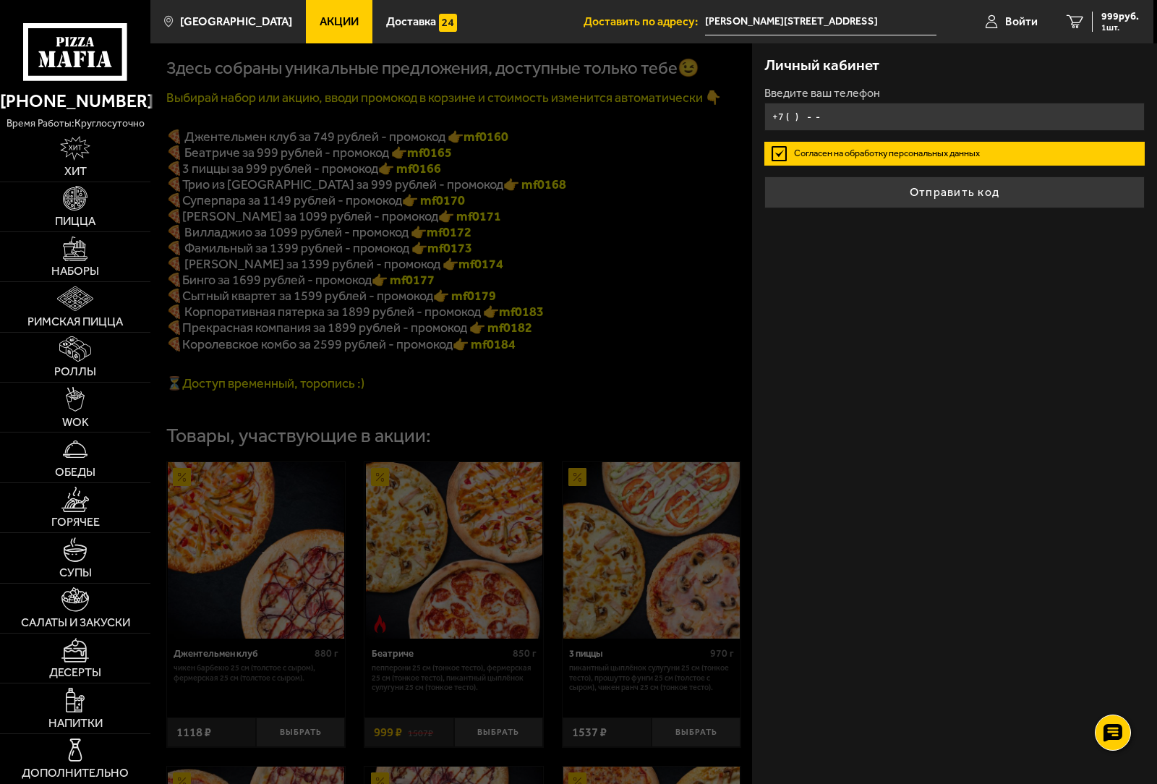
type input "[PHONE_NUMBER]"
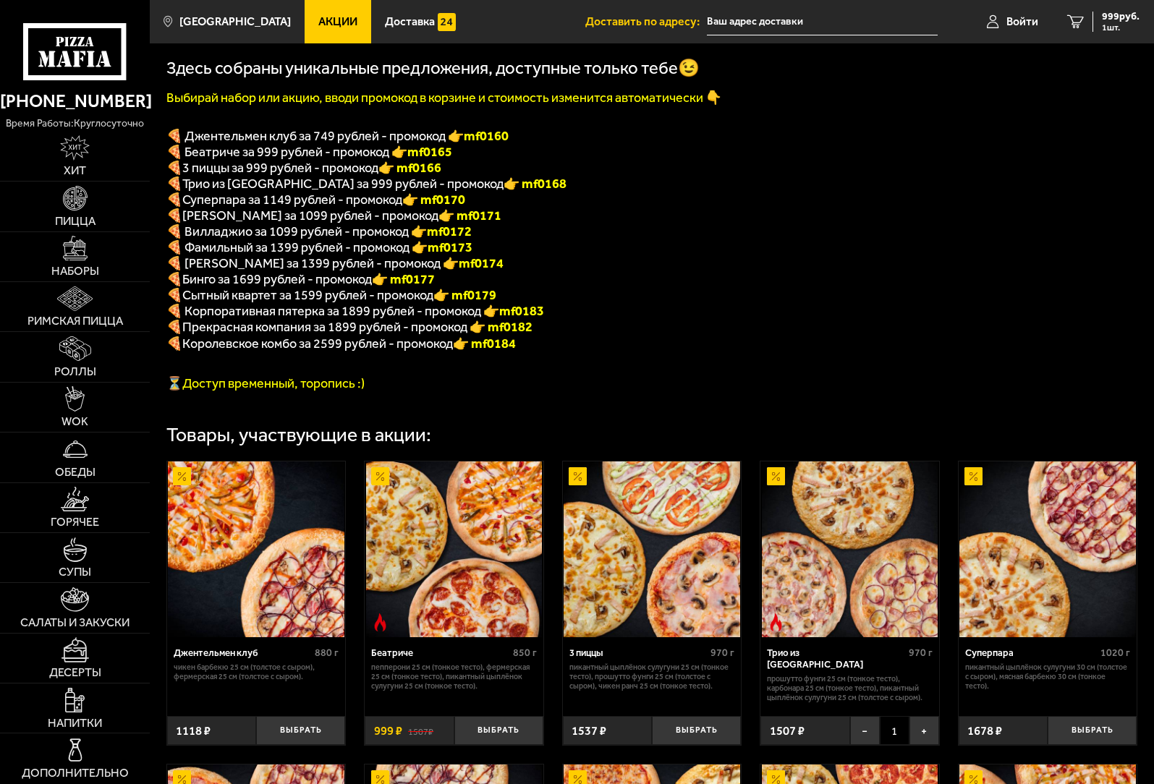
scroll to position [289, 0]
type input "[PERSON_NAME][STREET_ADDRESS]"
